Goal: Find contact information: Find contact information

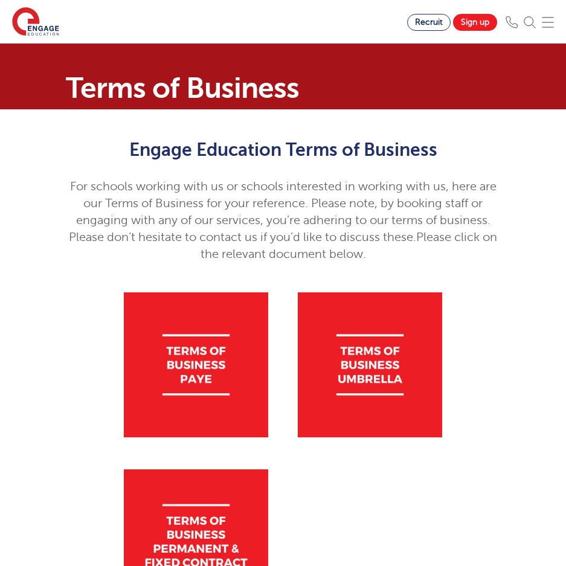
scroll to position [347, 0]
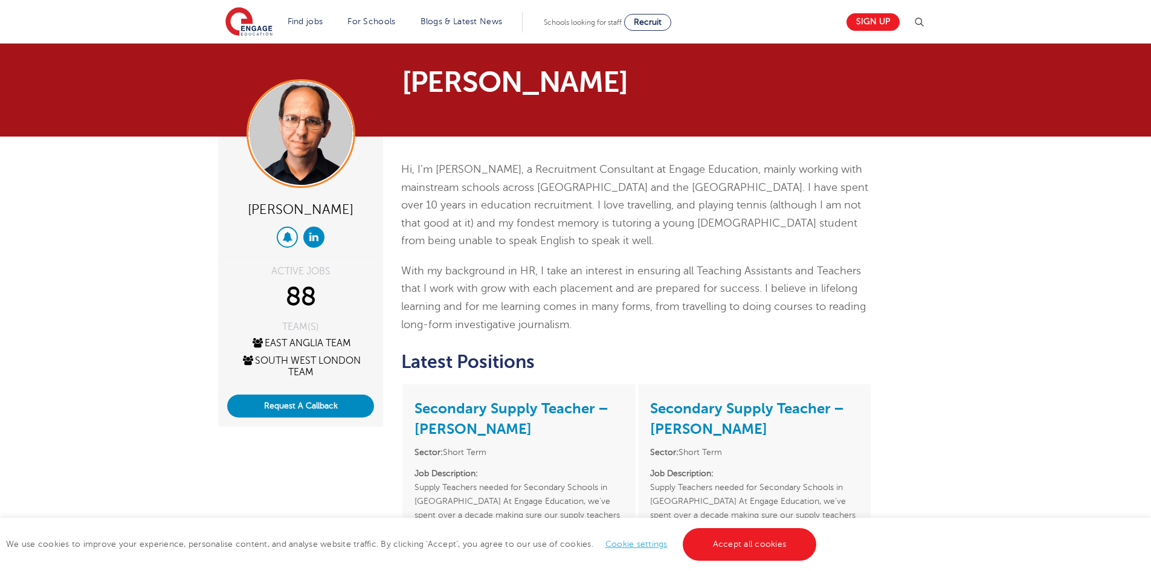
click at [293, 235] on button at bounding box center [287, 236] width 21 height 21
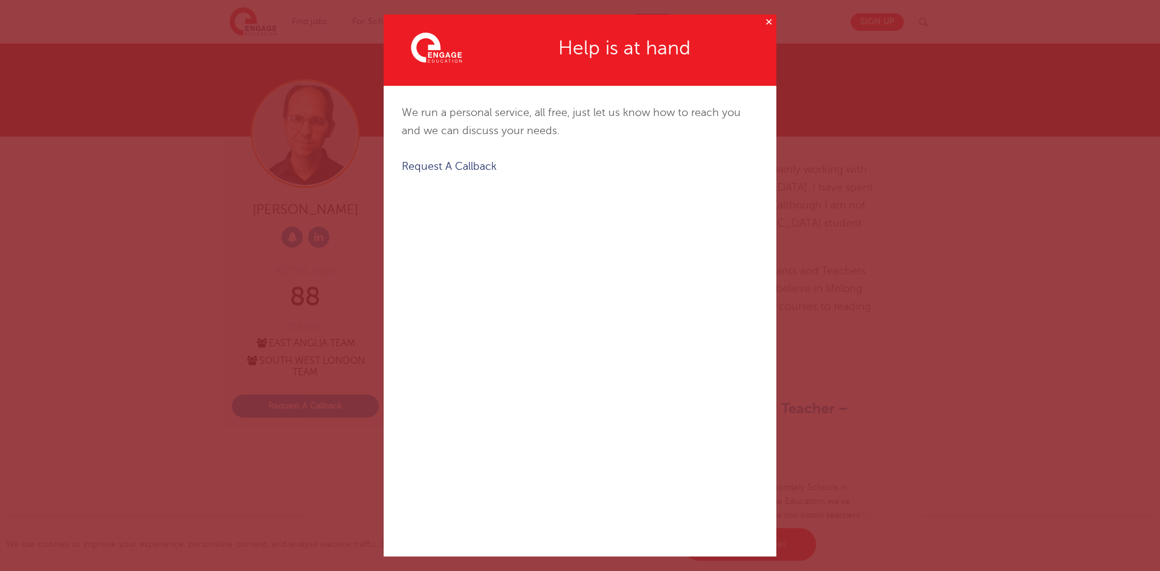
click at [761, 18] on button "✕" at bounding box center [768, 21] width 15 height 15
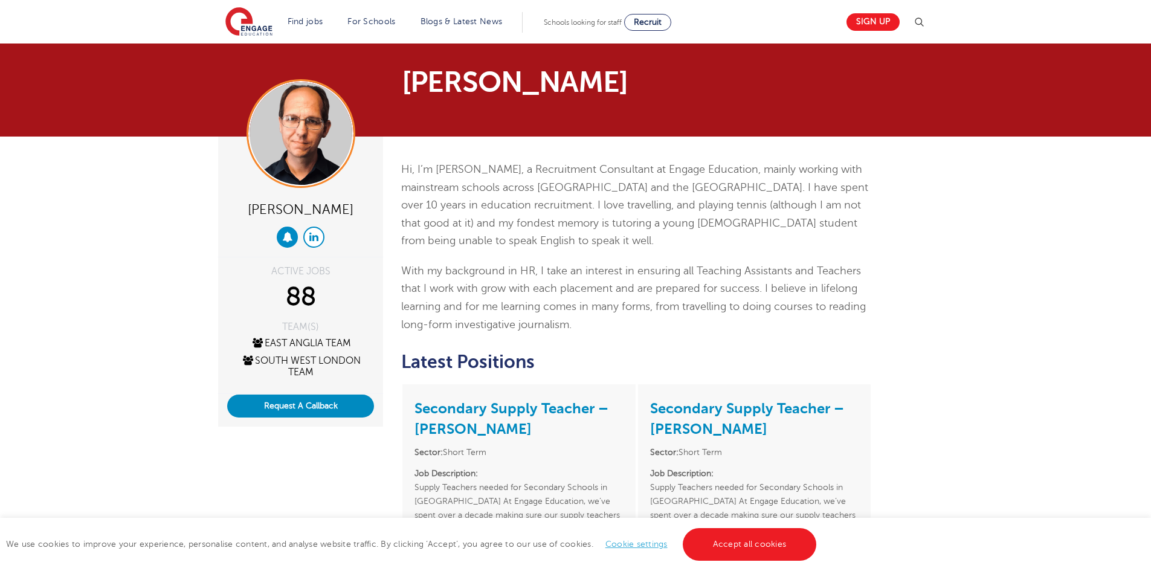
click at [320, 234] on link at bounding box center [313, 236] width 21 height 21
